Goal: Task Accomplishment & Management: Manage account settings

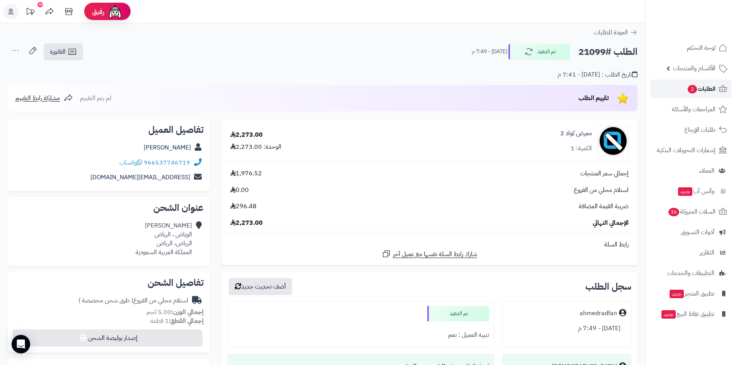
click at [705, 92] on span "الطلبات 2" at bounding box center [701, 88] width 29 height 11
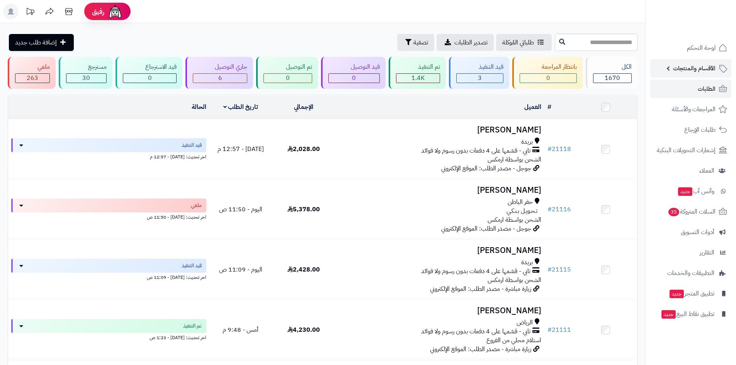
click at [700, 72] on span "الأقسام والمنتجات" at bounding box center [694, 68] width 43 height 11
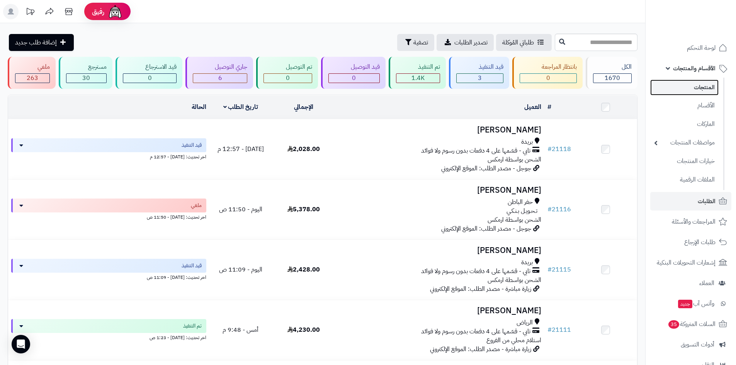
click at [704, 88] on link "المنتجات" at bounding box center [685, 88] width 68 height 16
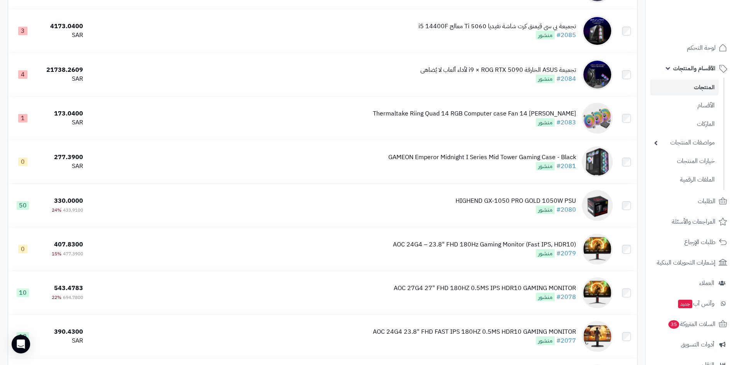
scroll to position [4136, 0]
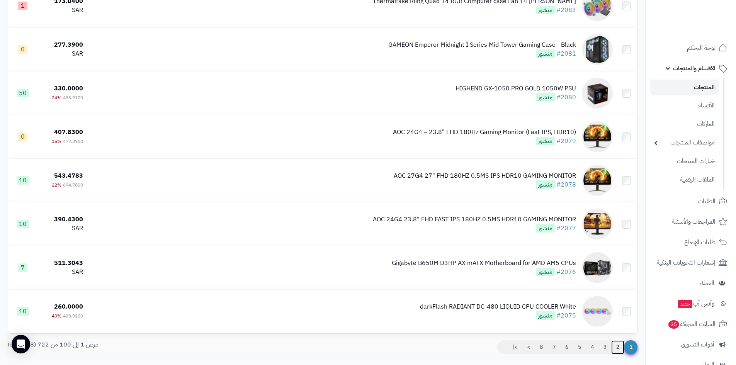
click at [618, 343] on link "2" at bounding box center [618, 348] width 13 height 14
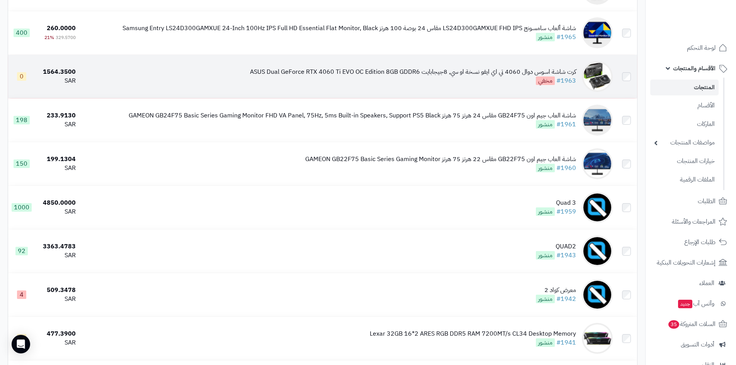
scroll to position [3750, 0]
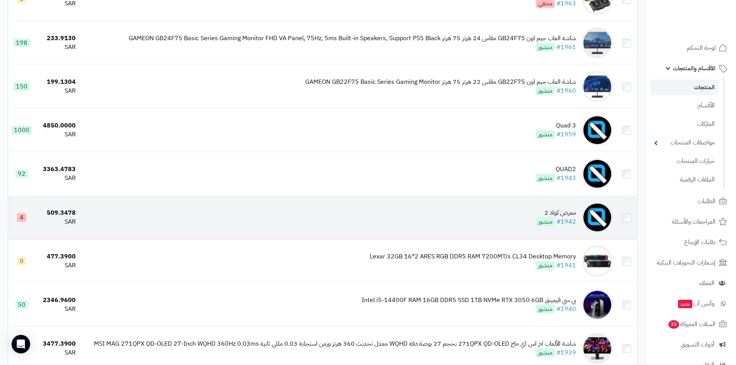
click at [509, 222] on td "معرض كواد 2 #1942 منشور" at bounding box center [347, 217] width 537 height 43
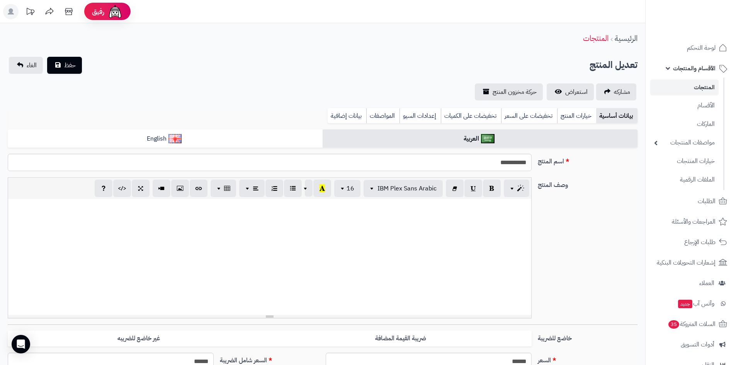
select select
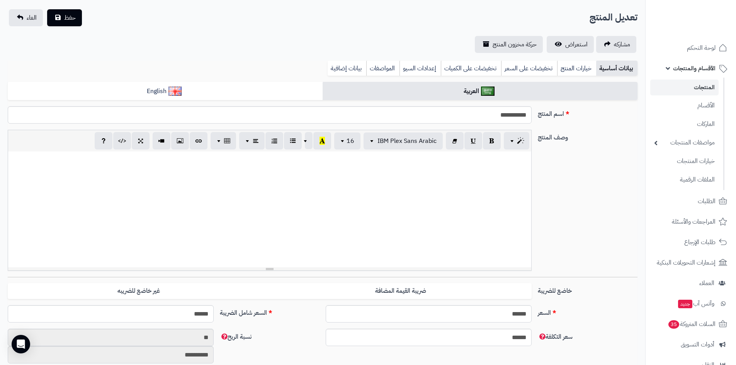
scroll to position [116, 0]
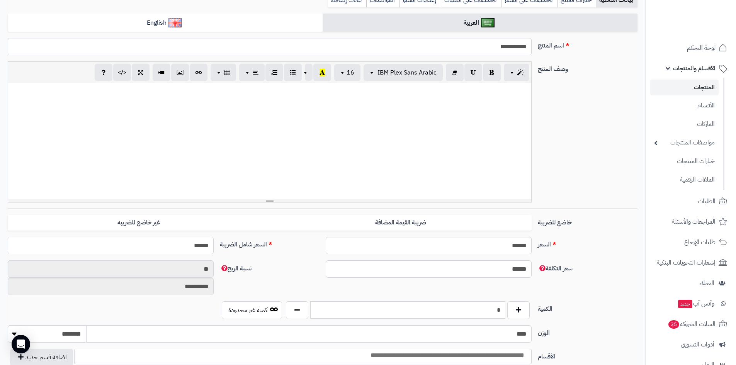
click at [182, 249] on input "******" at bounding box center [111, 245] width 206 height 17
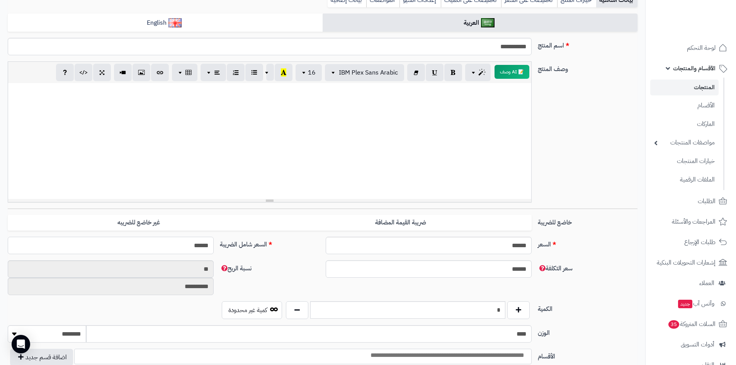
click at [182, 249] on input "******" at bounding box center [111, 245] width 206 height 17
type input "****"
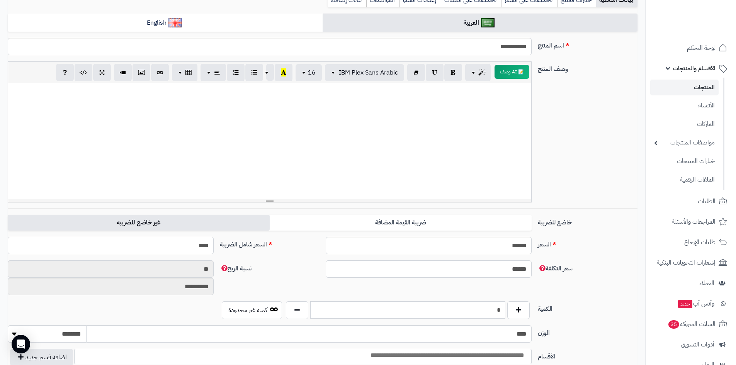
type input "**********"
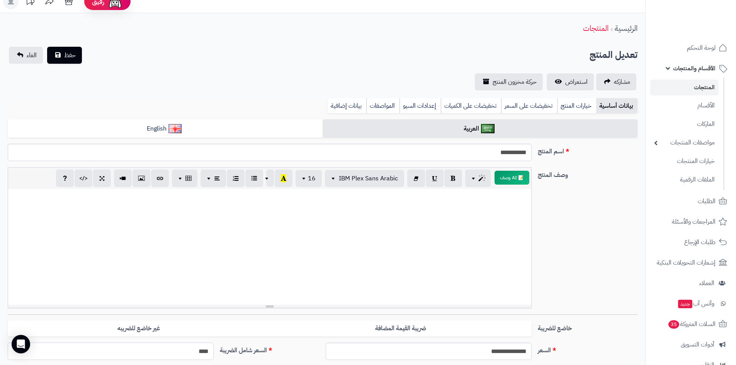
scroll to position [0, 0]
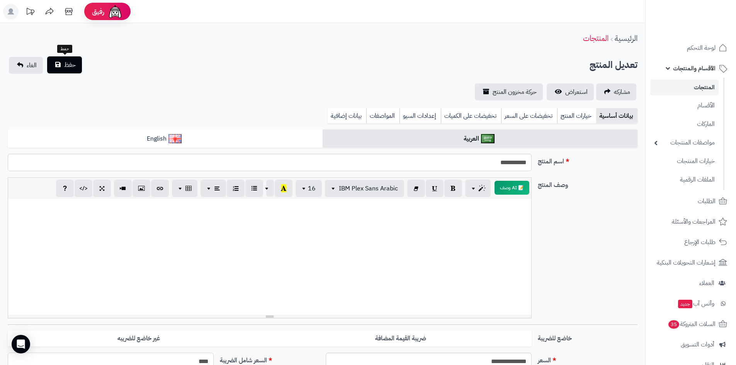
type input "****"
drag, startPoint x: 72, startPoint y: 66, endPoint x: 441, endPoint y: 91, distance: 370.8
click at [74, 67] on span "حفظ" at bounding box center [70, 64] width 12 height 9
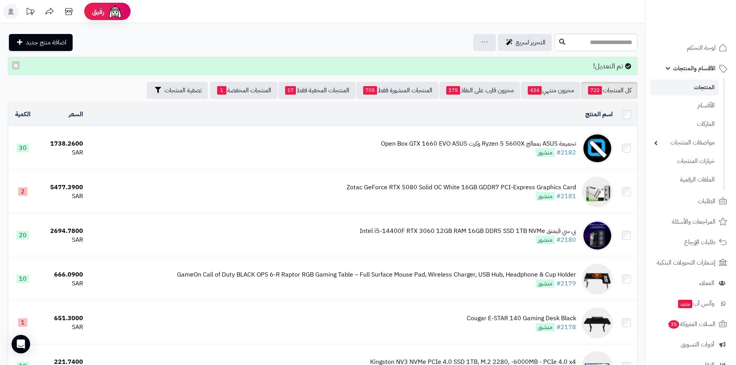
click at [682, 69] on span "الأقسام والمنتجات" at bounding box center [694, 68] width 43 height 11
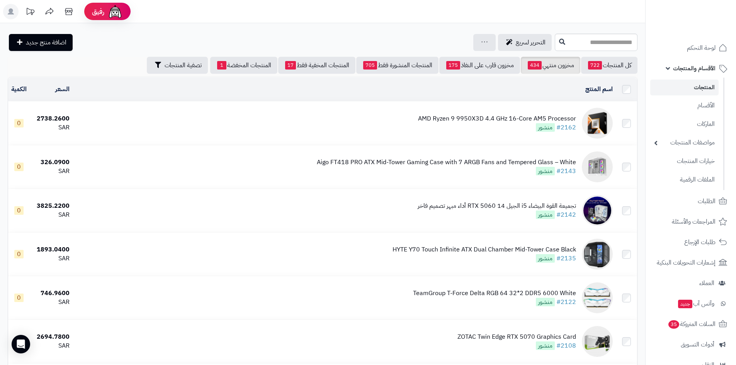
click at [685, 69] on span "الأقسام والمنتجات" at bounding box center [694, 68] width 43 height 11
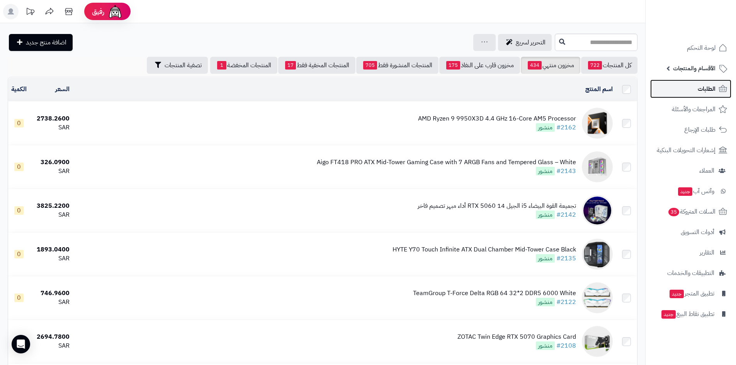
click at [697, 91] on link "الطلبات" at bounding box center [691, 89] width 81 height 19
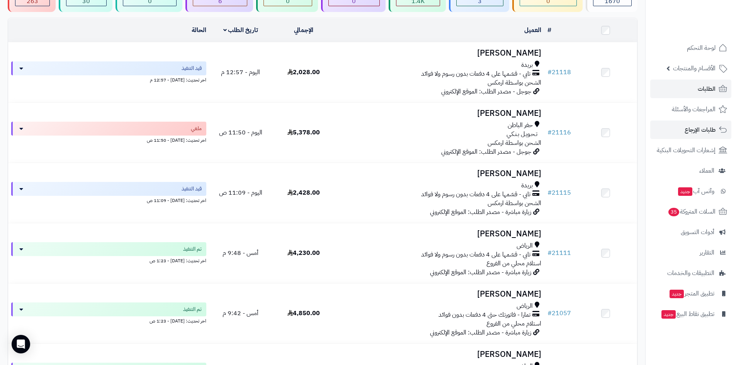
scroll to position [77, 0]
drag, startPoint x: 701, startPoint y: 70, endPoint x: 712, endPoint y: 87, distance: 20.4
click at [701, 70] on span "الأقسام والمنتجات" at bounding box center [694, 68] width 43 height 11
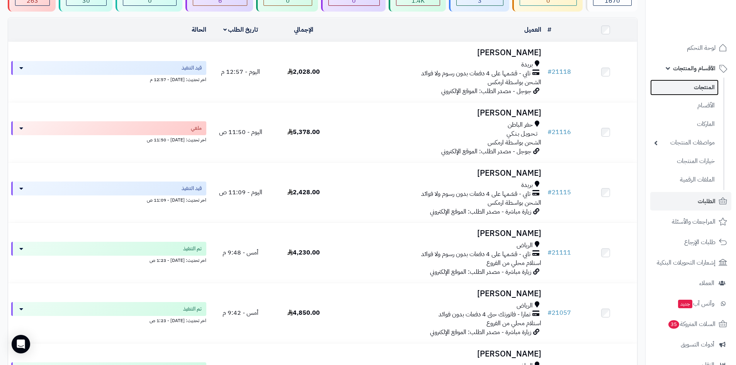
click at [709, 89] on link "المنتجات" at bounding box center [685, 88] width 68 height 16
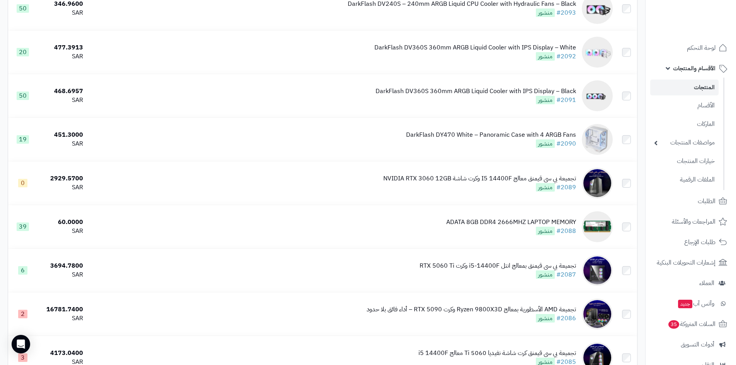
scroll to position [4188, 0]
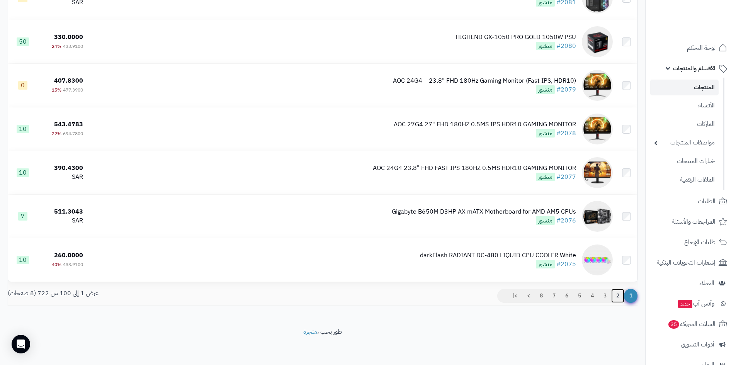
click at [617, 298] on link "2" at bounding box center [618, 296] width 13 height 14
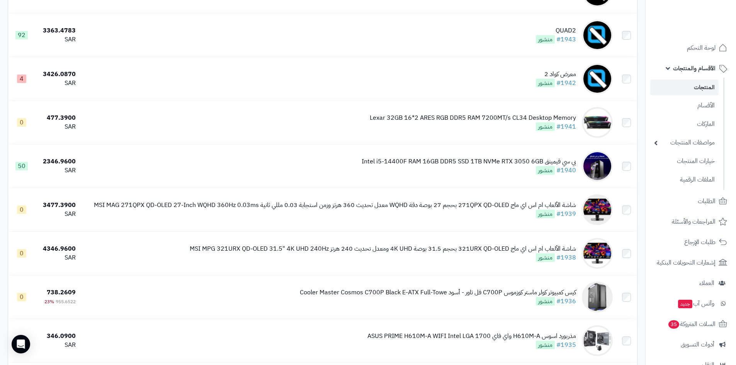
scroll to position [3768, 0]
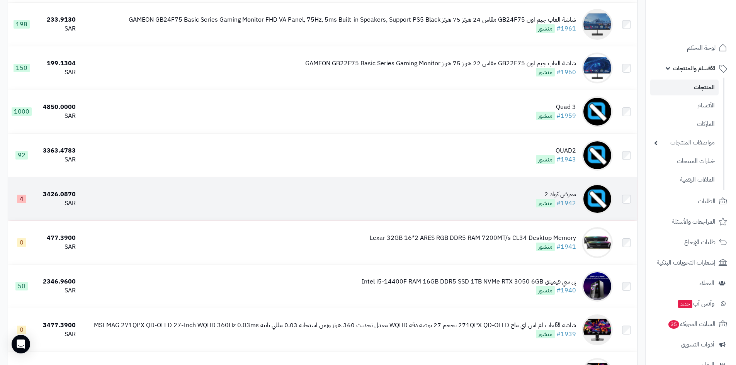
click at [525, 203] on td "معرض كواد 2 #1942 منشور" at bounding box center [347, 198] width 537 height 43
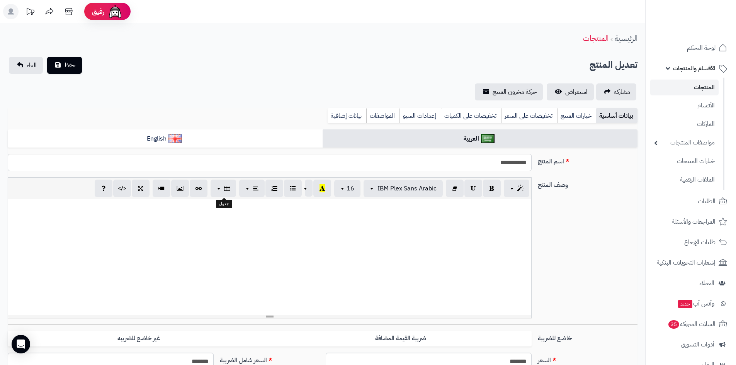
select select
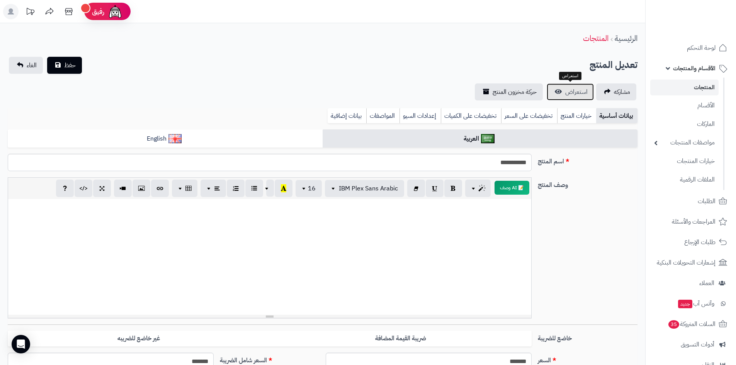
click at [574, 97] on link "استعراض" at bounding box center [570, 91] width 47 height 17
click at [690, 66] on span "الأقسام والمنتجات" at bounding box center [694, 68] width 43 height 11
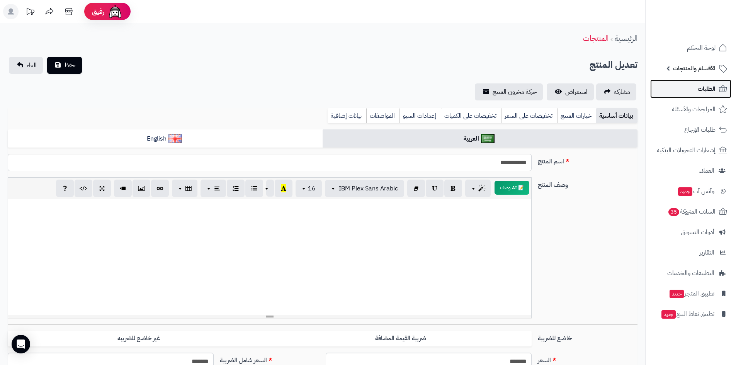
click at [704, 89] on span "الطلبات" at bounding box center [707, 88] width 18 height 11
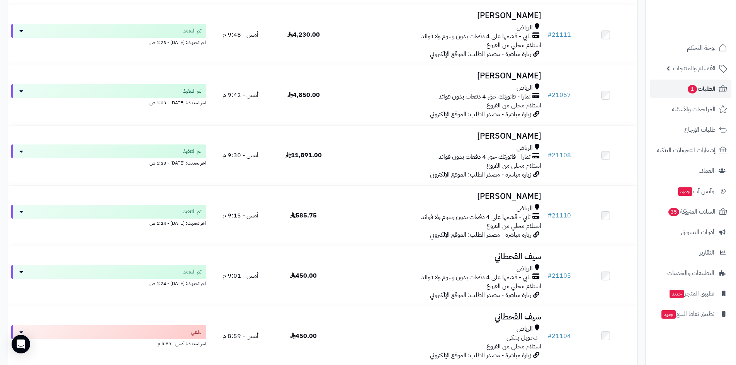
scroll to position [348, 0]
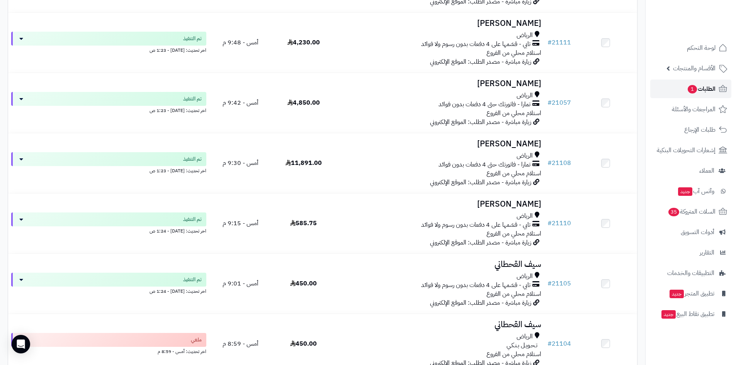
click at [699, 90] on span "الطلبات 1" at bounding box center [701, 88] width 29 height 11
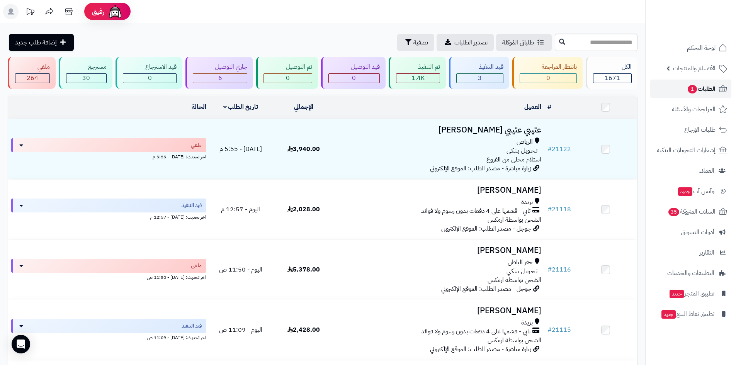
click at [705, 91] on span "الطلبات 1" at bounding box center [701, 88] width 29 height 11
click at [705, 92] on span "الطلبات 1" at bounding box center [701, 88] width 29 height 11
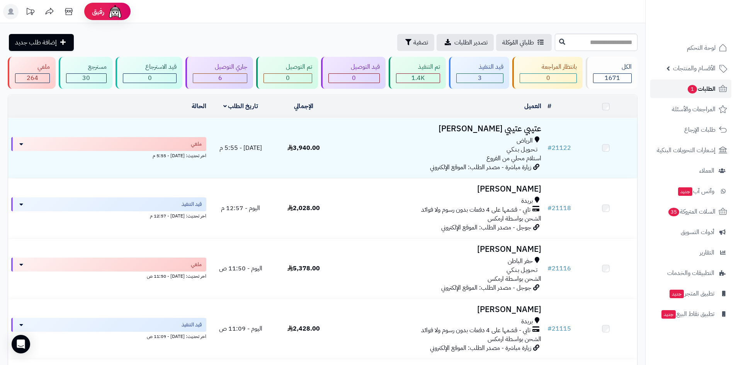
click at [705, 92] on span "الطلبات 1" at bounding box center [701, 88] width 29 height 11
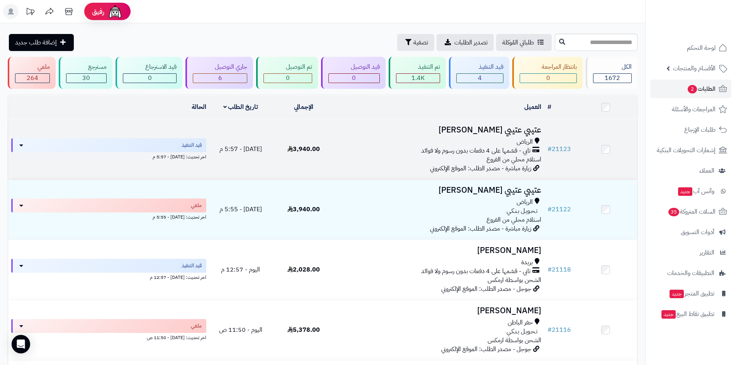
click at [426, 134] on td "عتيبي عتيبي الزهراني الرياض تابي - قسّمها على 4 دفعات بدون رسوم ولا فوائد استلا…" at bounding box center [440, 149] width 210 height 60
click at [452, 133] on h3 "عتيبي عتيبي الزهراني" at bounding box center [439, 130] width 203 height 9
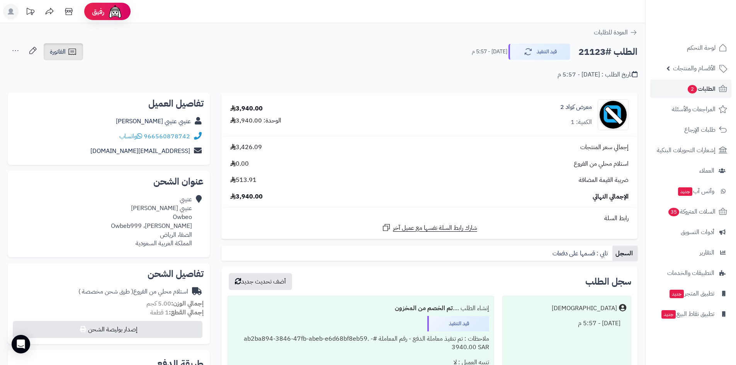
click at [73, 52] on icon at bounding box center [71, 52] width 7 height 6
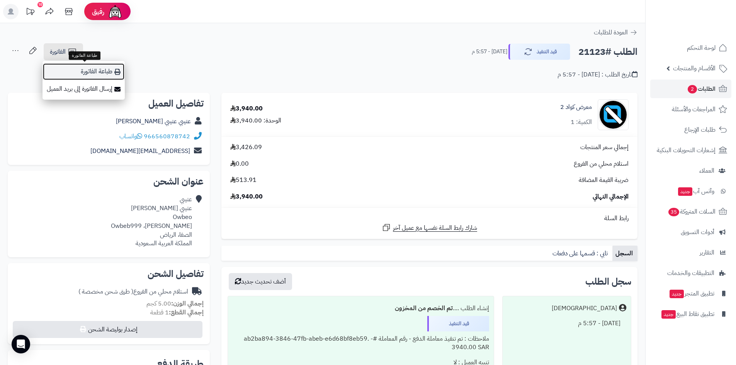
click at [102, 77] on link "طباعة الفاتورة" at bounding box center [84, 71] width 82 height 17
